Goal: Find specific page/section: Find specific page/section

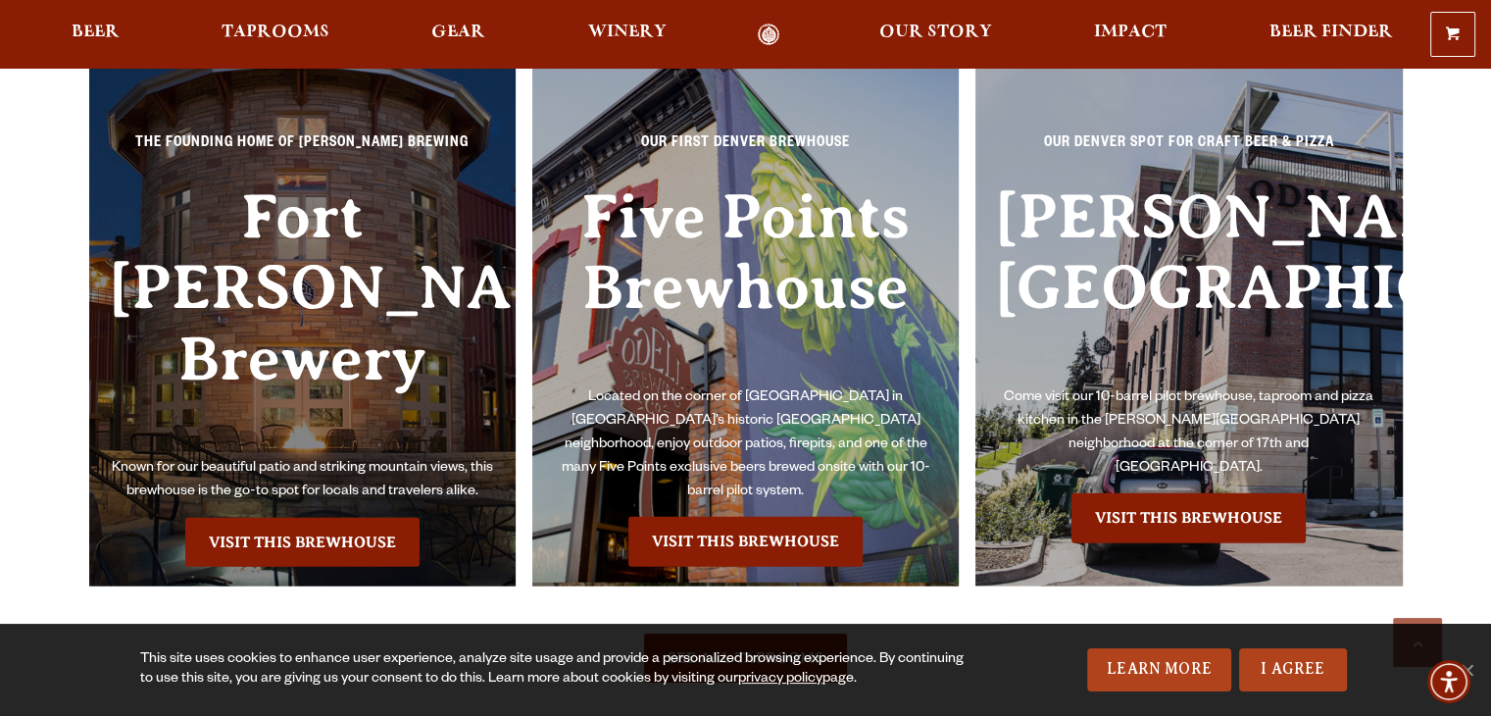
scroll to position [4314, 0]
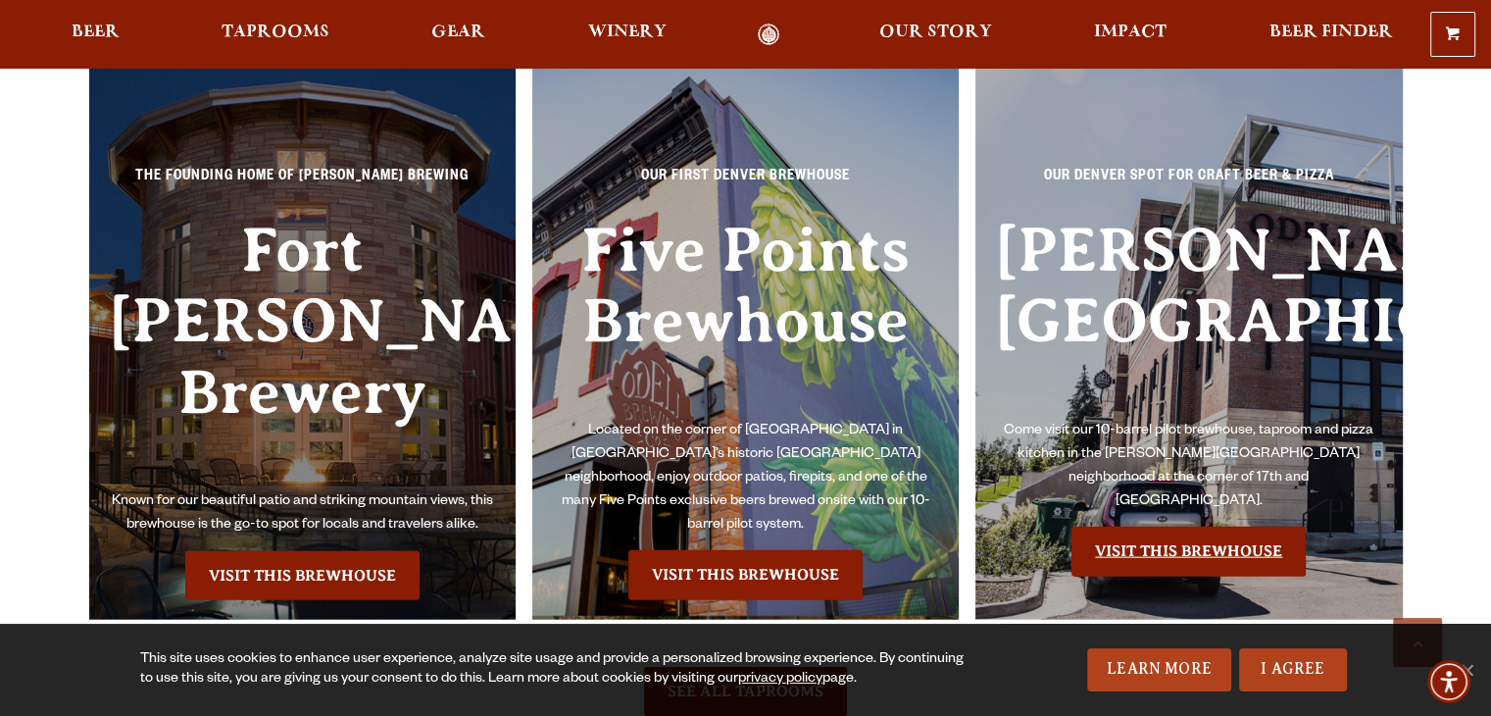
click at [1180, 527] on link "Visit this Brewhouse" at bounding box center [1189, 551] width 234 height 49
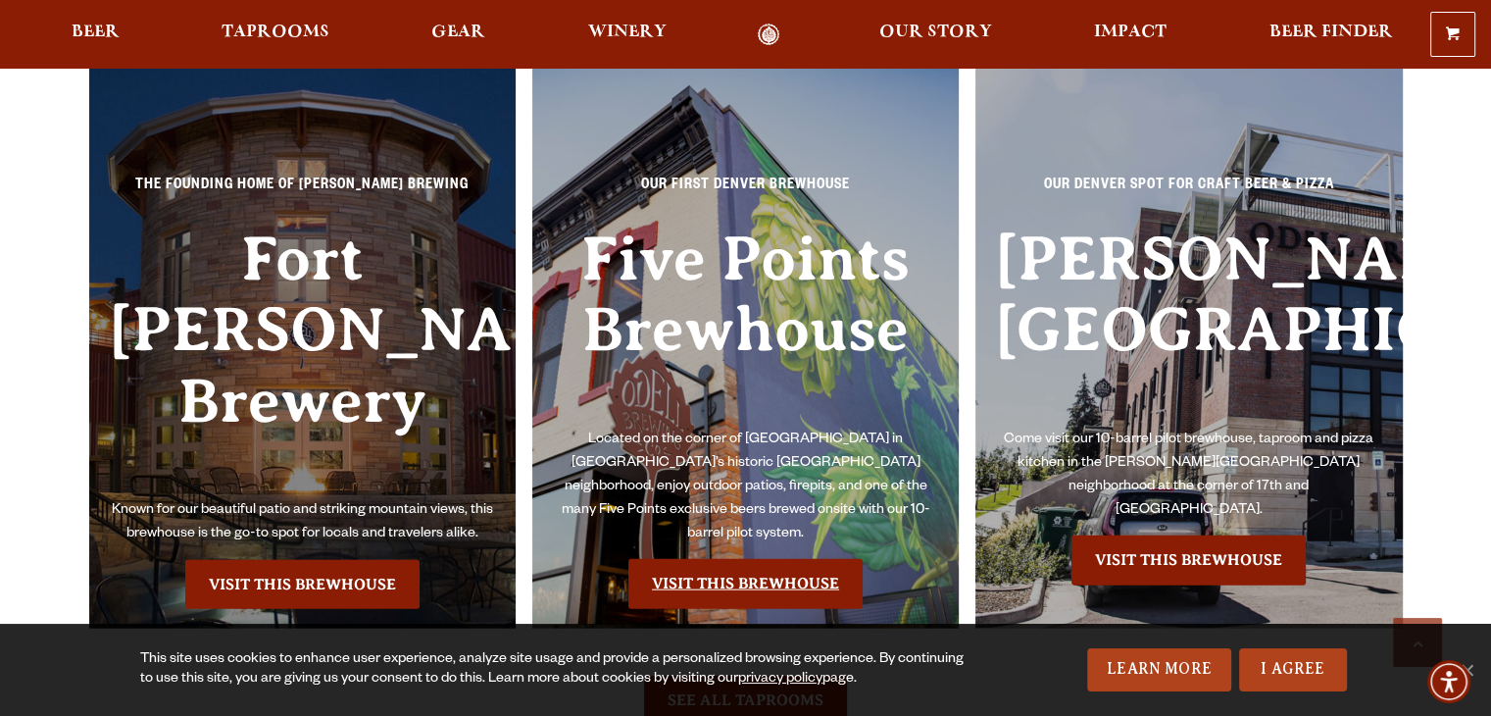
click at [781, 559] on link "Visit this Brewhouse" at bounding box center [746, 583] width 234 height 49
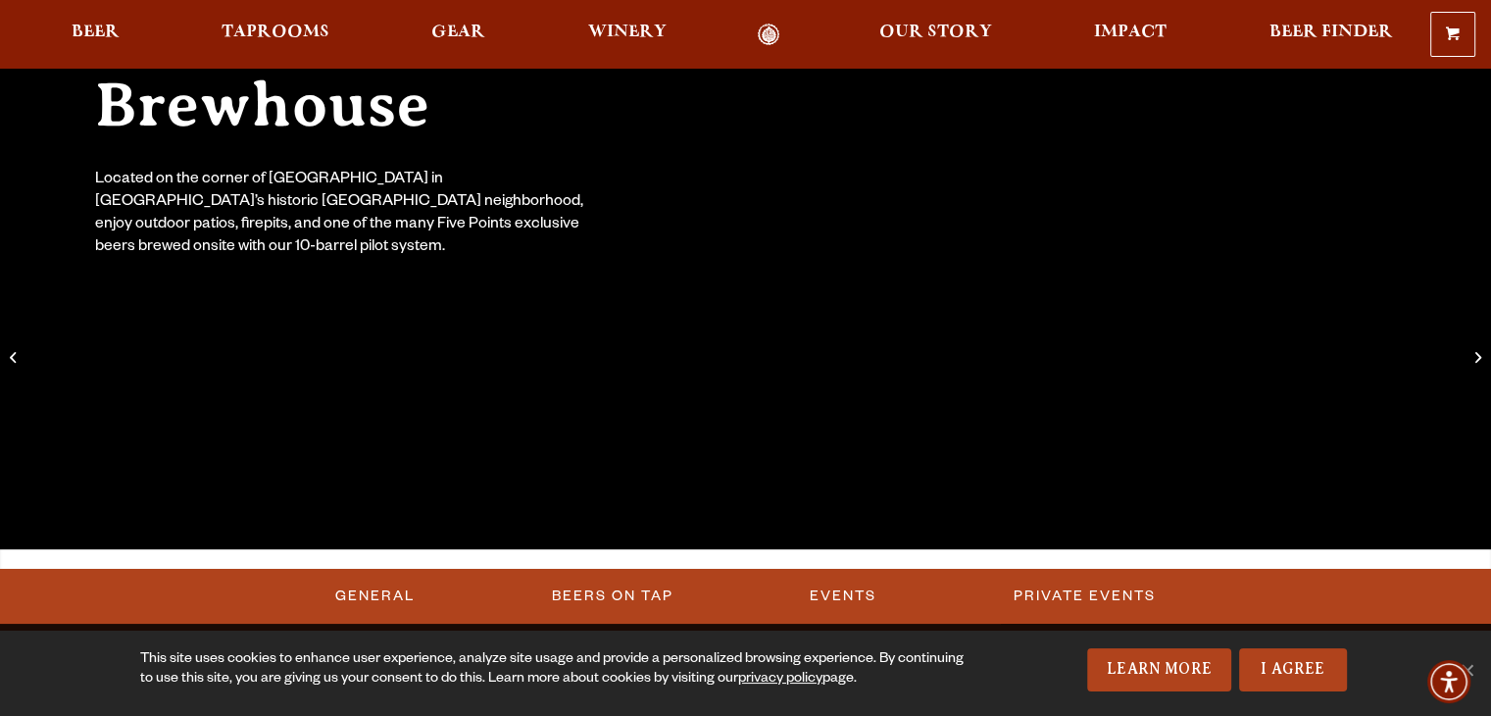
scroll to position [294, 0]
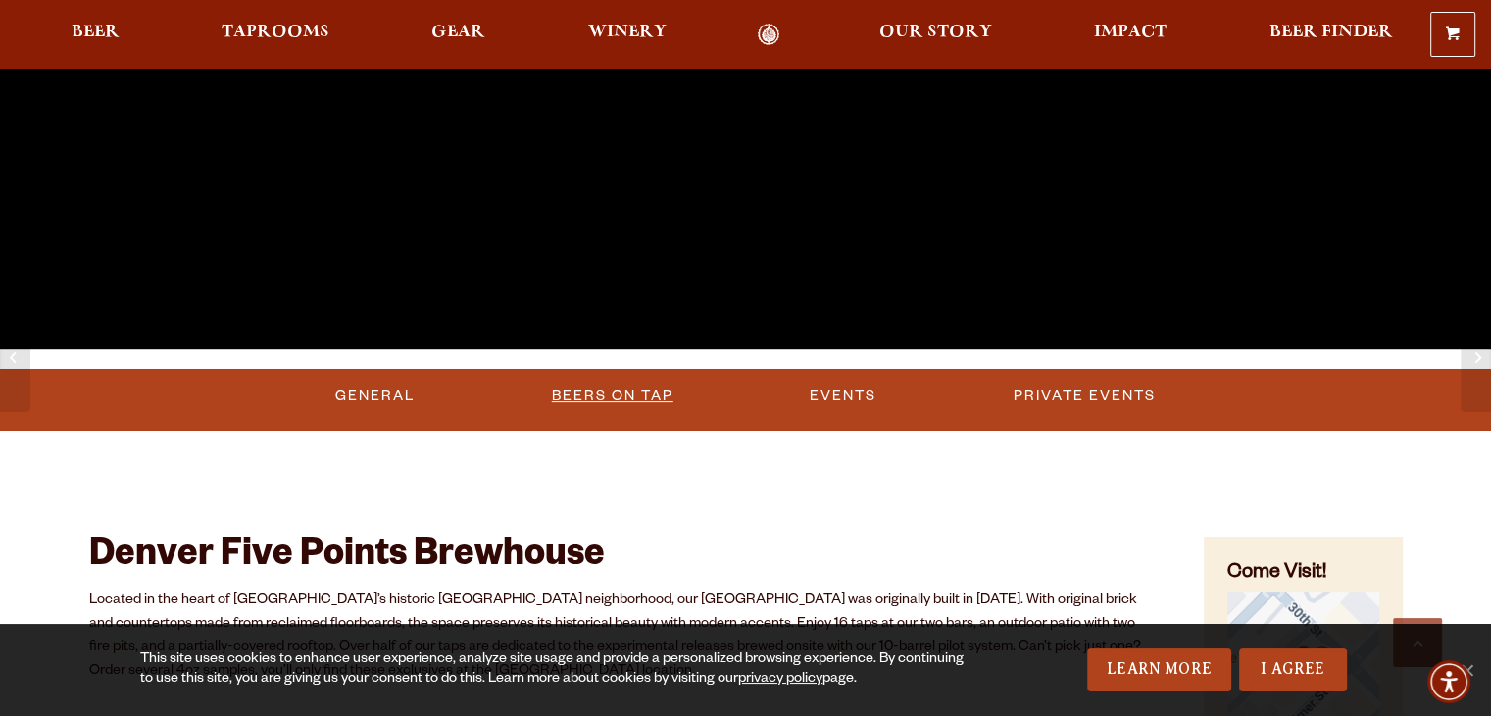
click at [639, 385] on link "Beers on Tap" at bounding box center [612, 396] width 137 height 45
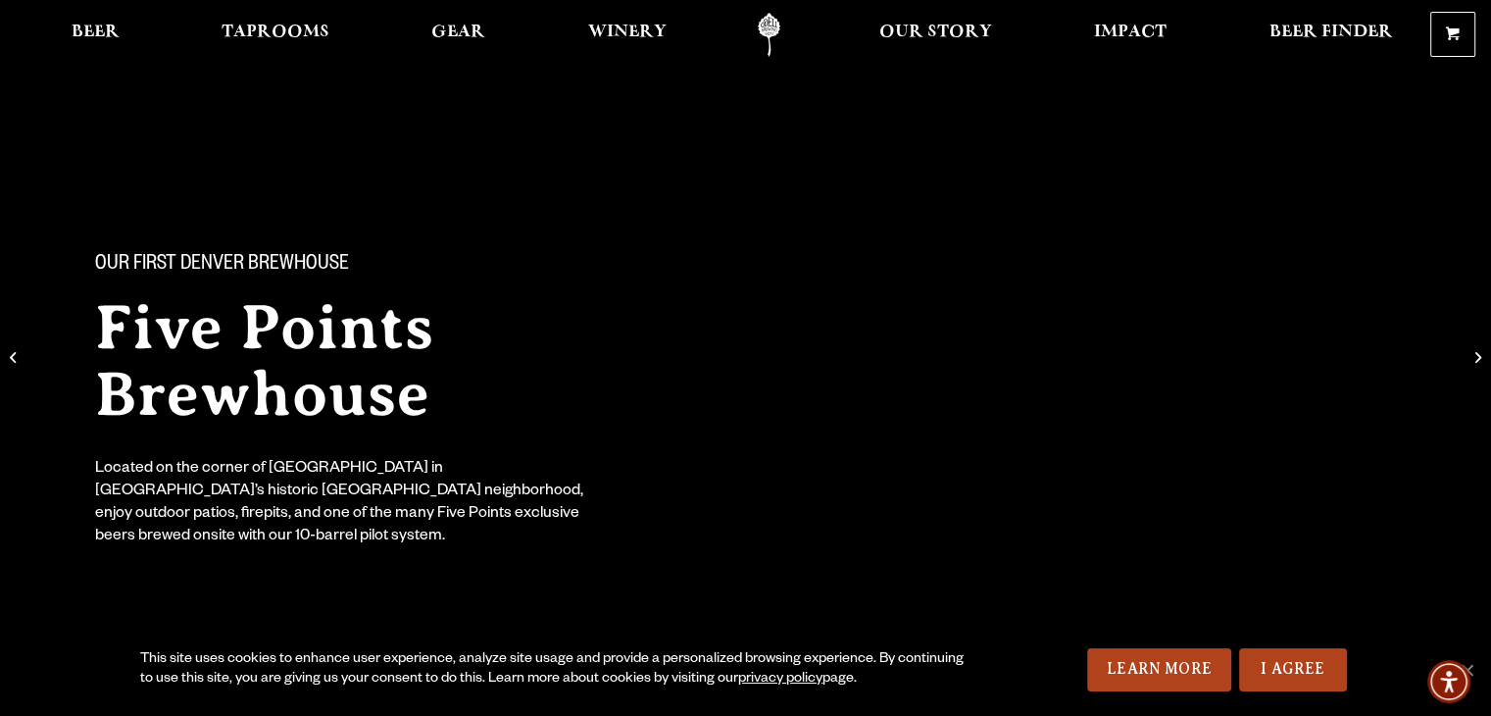
scroll to position [0, 0]
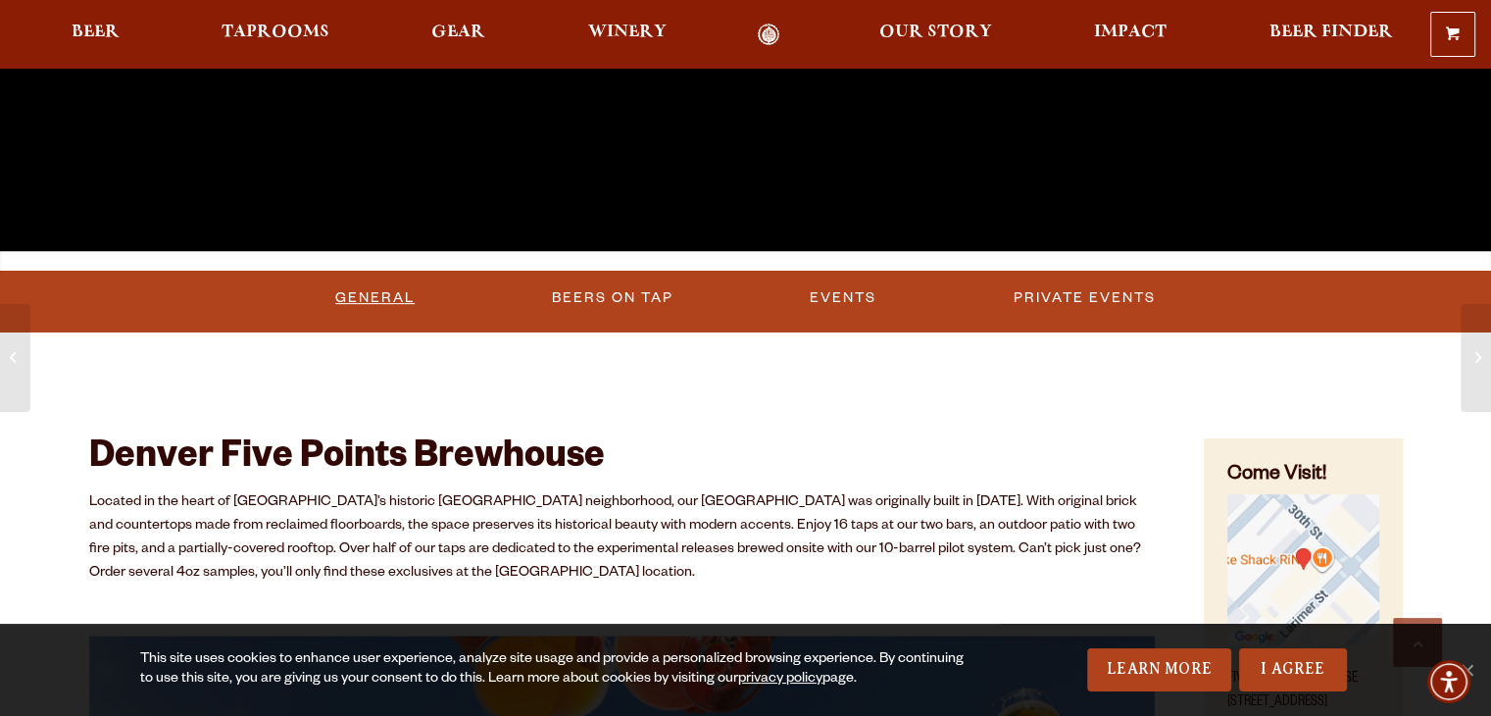
click at [354, 296] on link "General" at bounding box center [375, 298] width 95 height 45
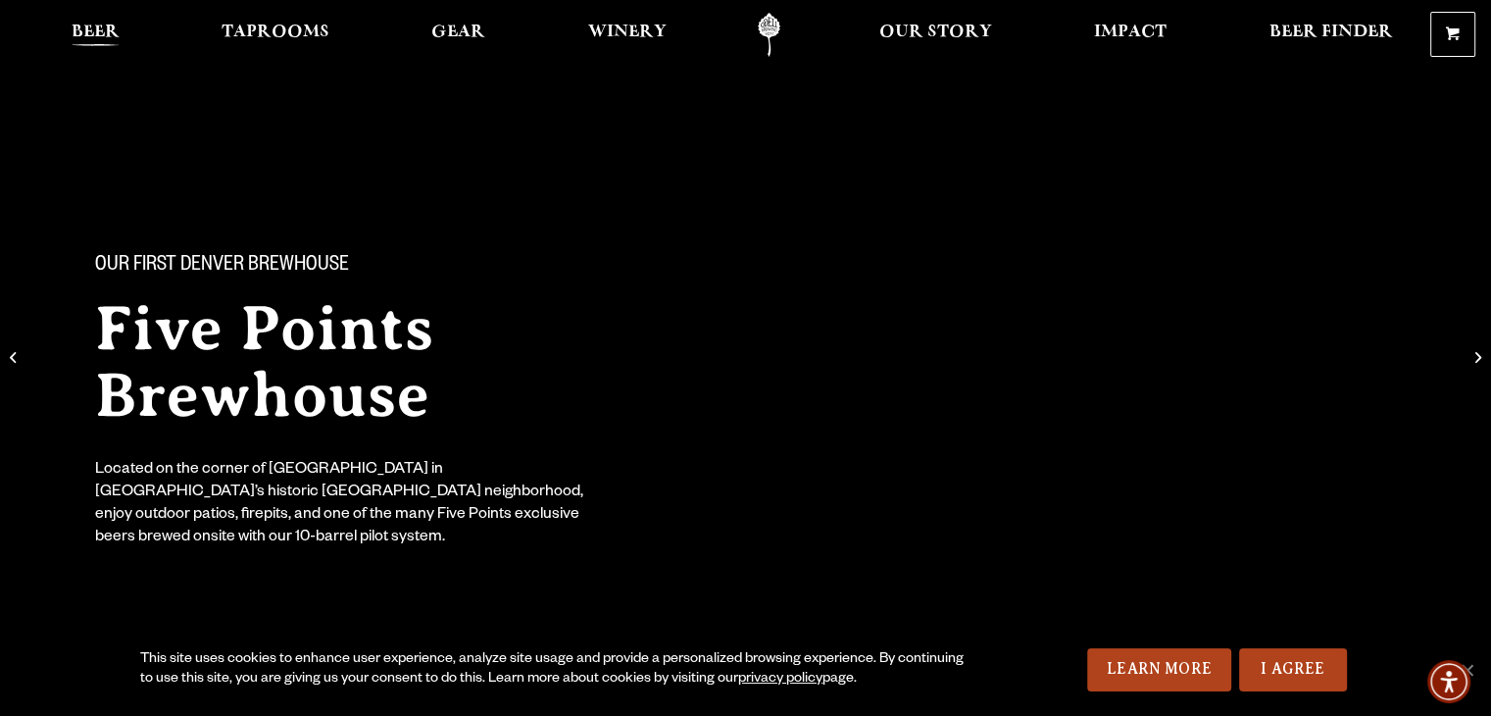
click at [73, 32] on span "Beer" at bounding box center [96, 33] width 48 height 16
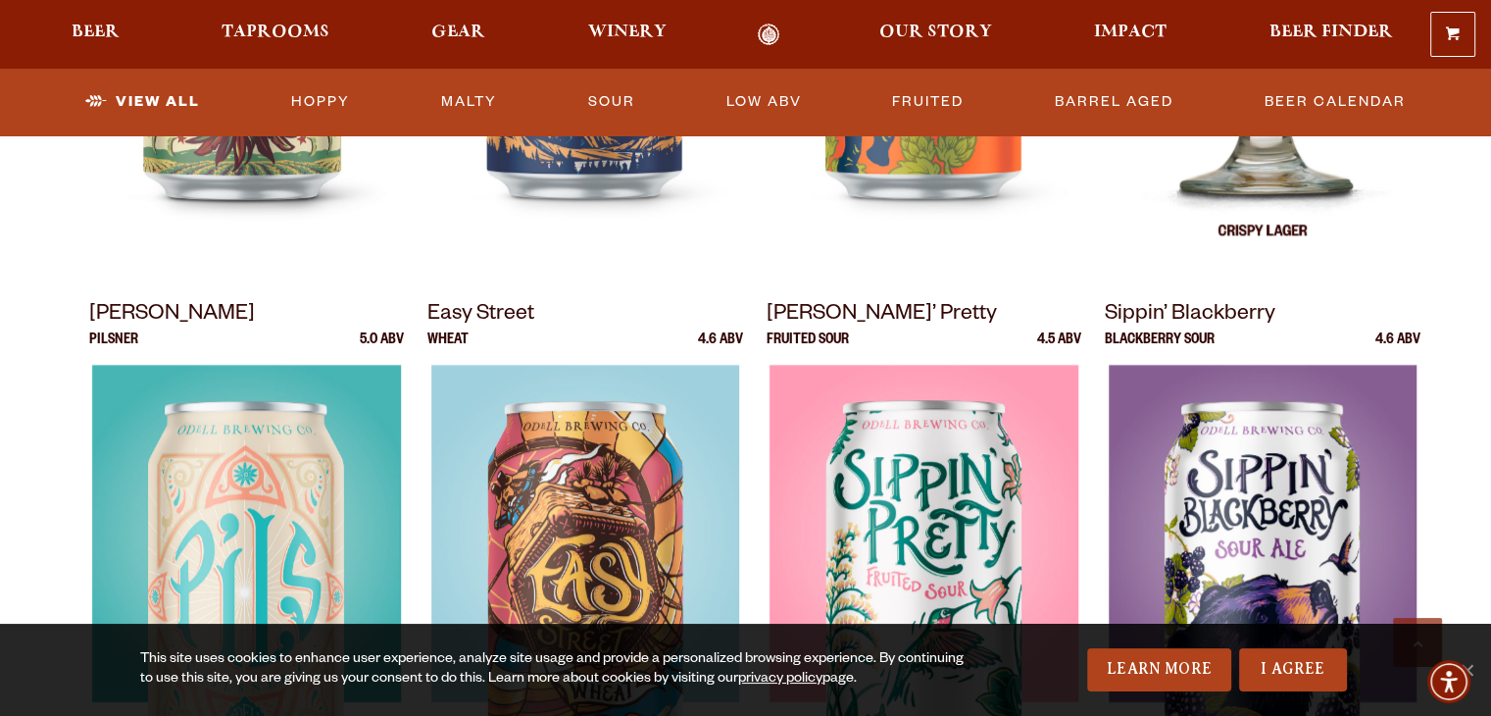
scroll to position [1177, 0]
